Goal: Find specific page/section: Find specific page/section

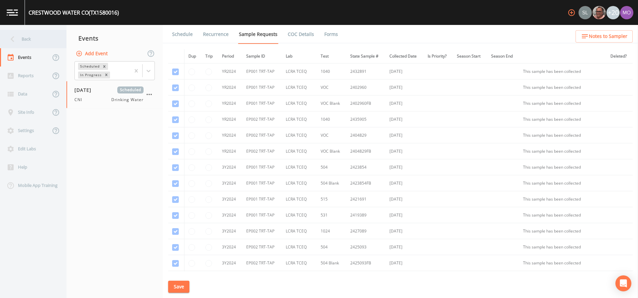
scroll to position [368, 0]
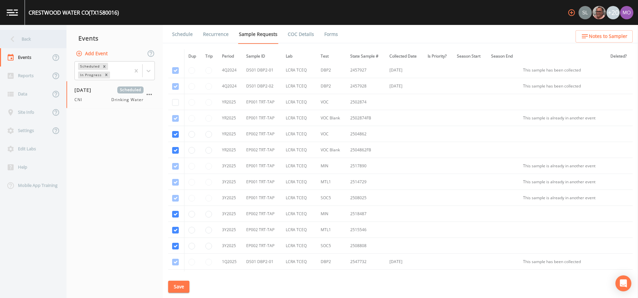
click at [36, 40] on div "Back" at bounding box center [30, 39] width 60 height 18
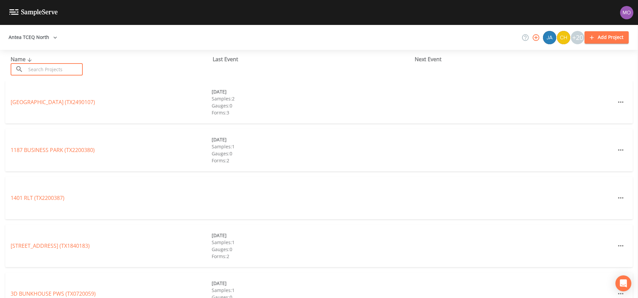
click at [65, 69] on input "text" at bounding box center [54, 69] width 57 height 12
paste input "TX1580016"
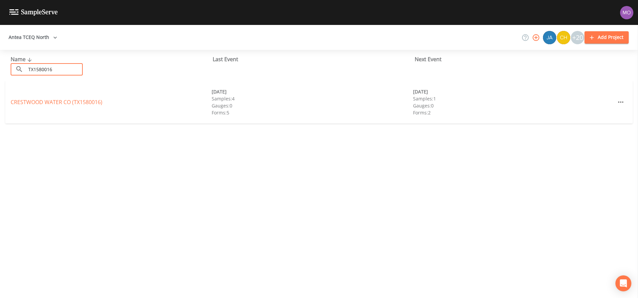
type input "TX1580016"
click at [56, 105] on link "[GEOGRAPHIC_DATA] (TX1580016)" at bounding box center [57, 101] width 92 height 7
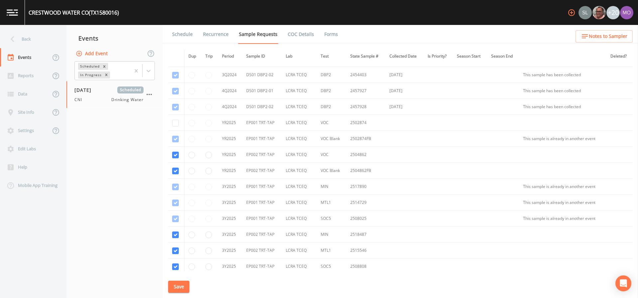
scroll to position [298, 0]
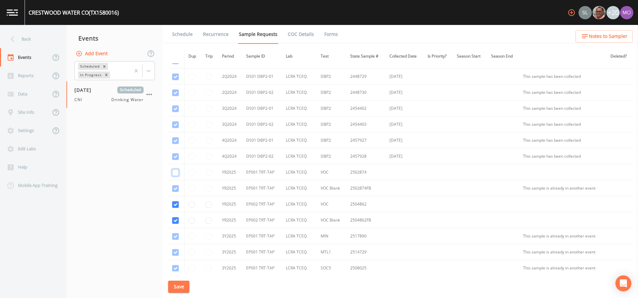
click at [176, 172] on input "checkbox" at bounding box center [175, 172] width 7 height 7
checkbox input "true"
click at [180, 287] on button "Save" at bounding box center [178, 286] width 21 height 12
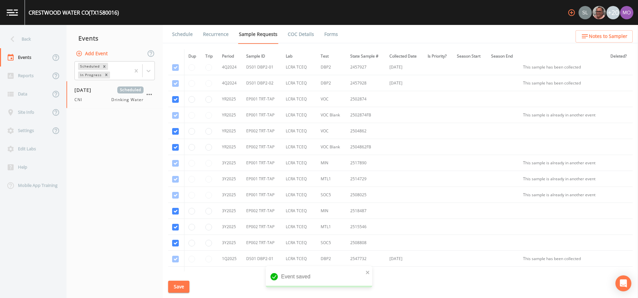
scroll to position [368, 0]
click at [175, 286] on button "Save" at bounding box center [178, 286] width 21 height 12
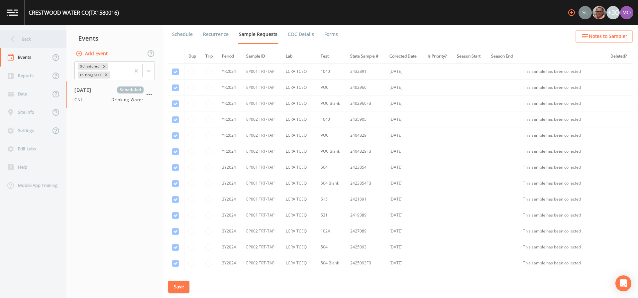
click at [28, 42] on div "Back" at bounding box center [30, 39] width 60 height 18
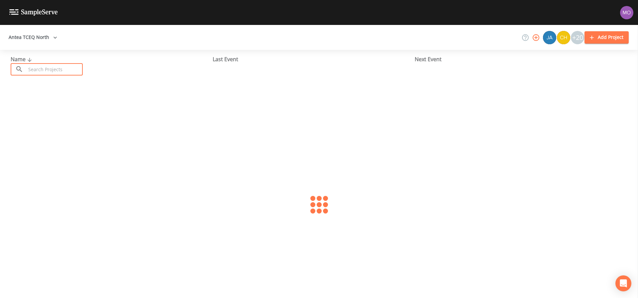
click at [40, 70] on input "text" at bounding box center [54, 69] width 57 height 12
paste input "TX1260139"
type input "TX1260139"
click at [65, 103] on link "CHISHOLM TRAIL MOBILE HOME PARK (TX1260139)" at bounding box center [82, 101] width 142 height 7
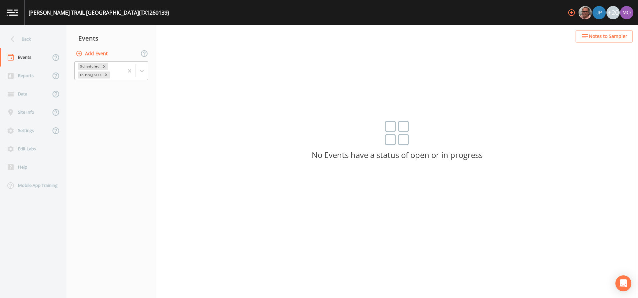
click at [86, 77] on div "In Progress" at bounding box center [90, 74] width 25 height 7
click at [89, 96] on div "Completed" at bounding box center [111, 90] width 74 height 14
click at [88, 91] on div "Completed" at bounding box center [111, 89] width 74 height 11
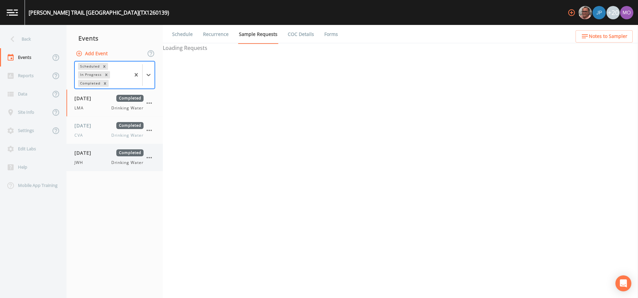
click at [89, 162] on div "JWH Drinking Water" at bounding box center [108, 162] width 69 height 6
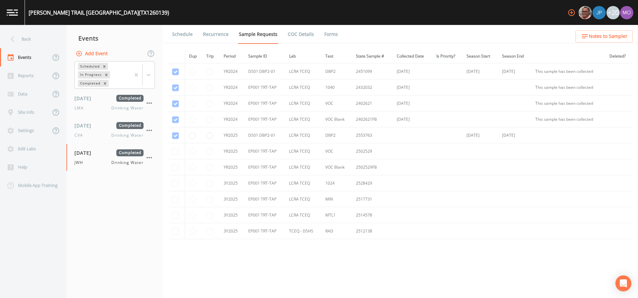
click at [326, 36] on link "Forms" at bounding box center [331, 34] width 16 height 19
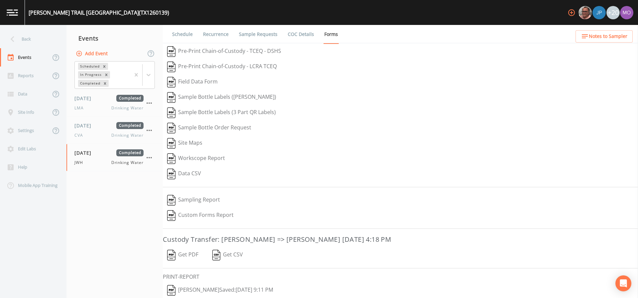
scroll to position [23, 0]
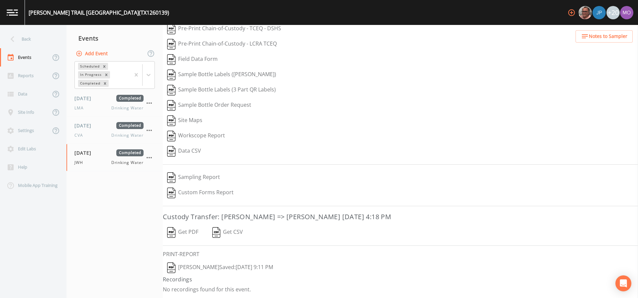
click at [170, 267] on img "button" at bounding box center [171, 267] width 8 height 11
